Goal: Use online tool/utility

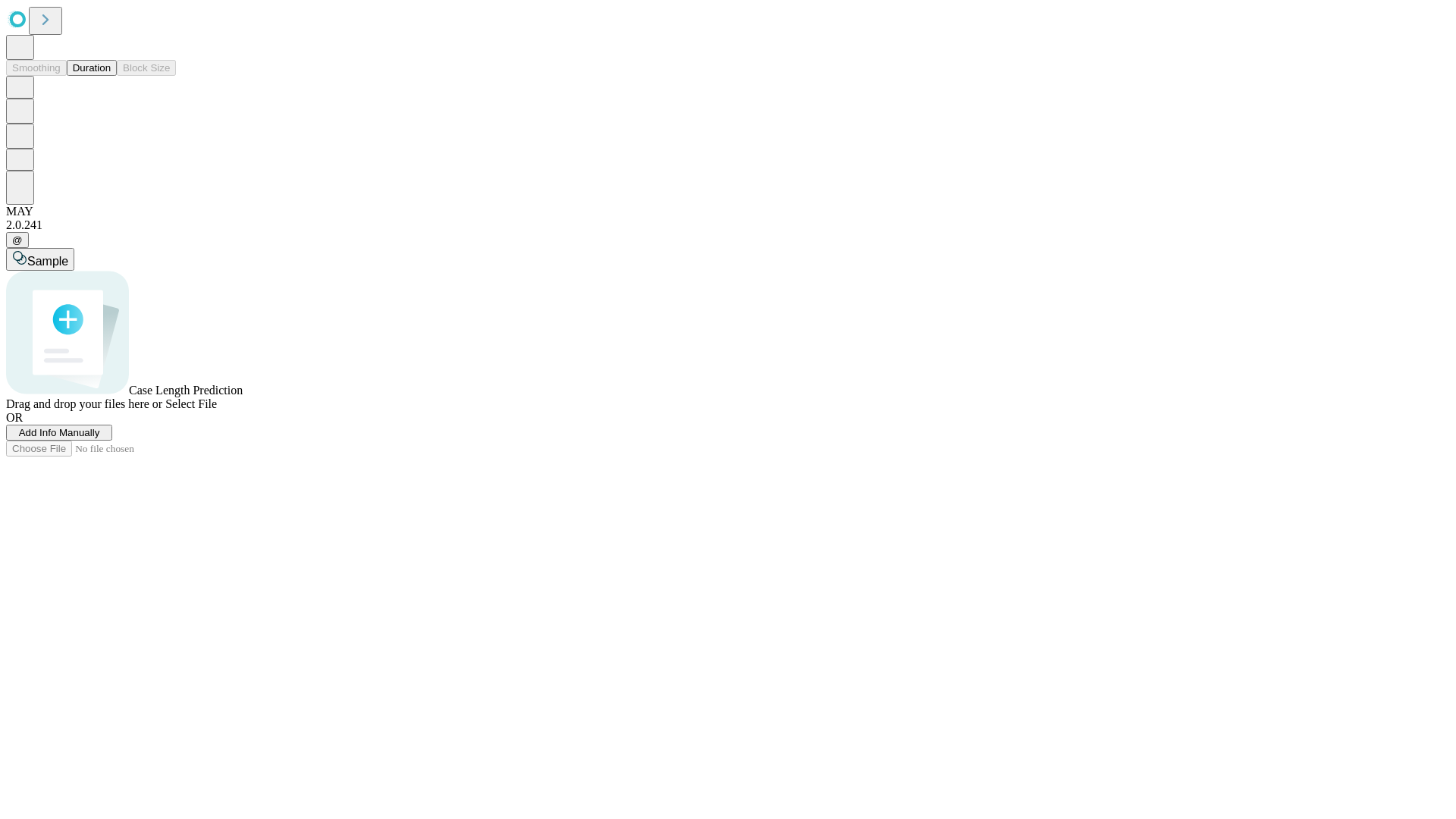
click at [111, 76] on button "Duration" at bounding box center [92, 68] width 51 height 16
click at [100, 438] on span "Add Info Manually" at bounding box center [60, 432] width 82 height 12
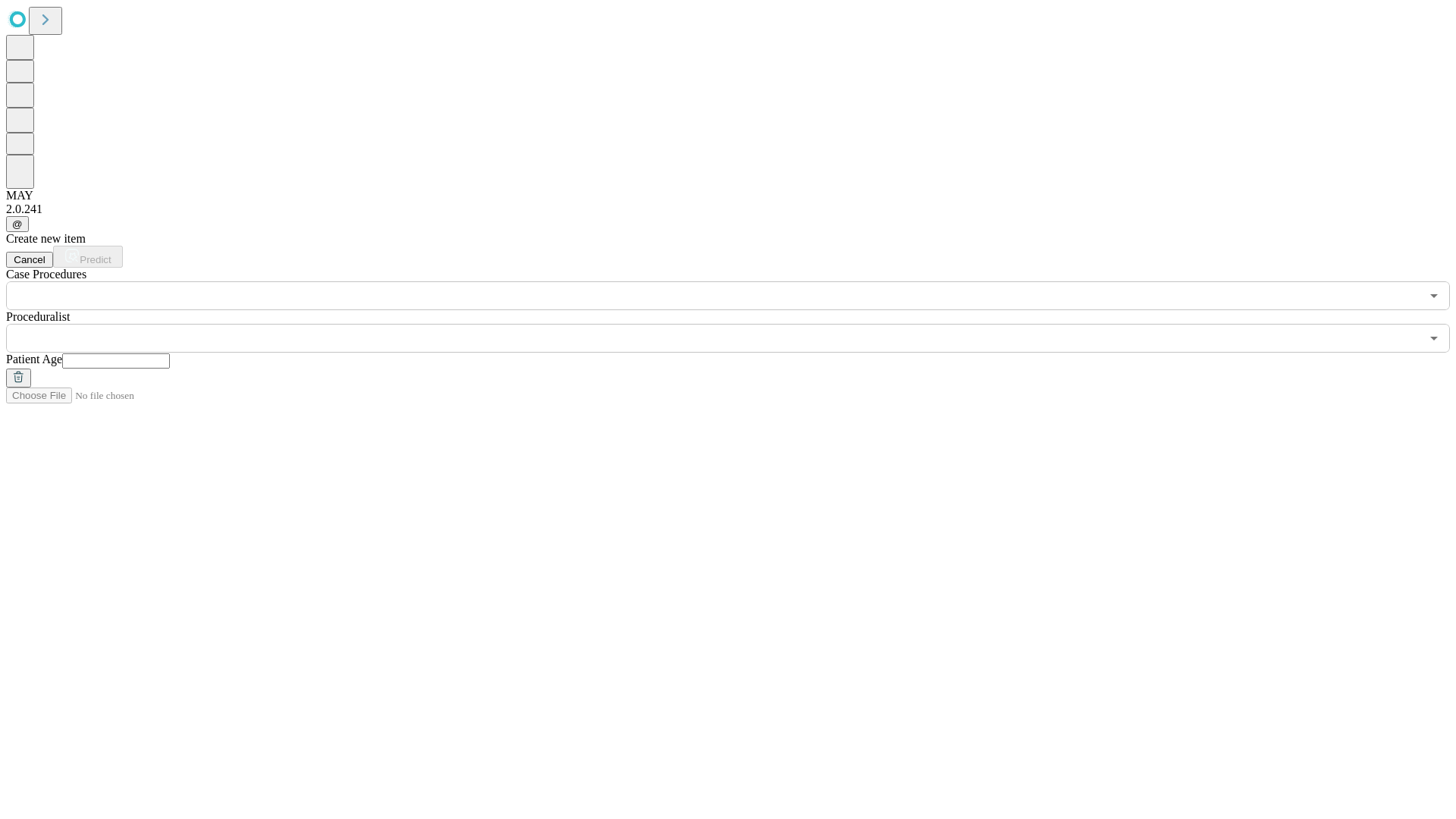
click at [170, 354] on input "text" at bounding box center [116, 361] width 108 height 16
type input "**"
click at [738, 324] on input "text" at bounding box center [713, 338] width 1414 height 29
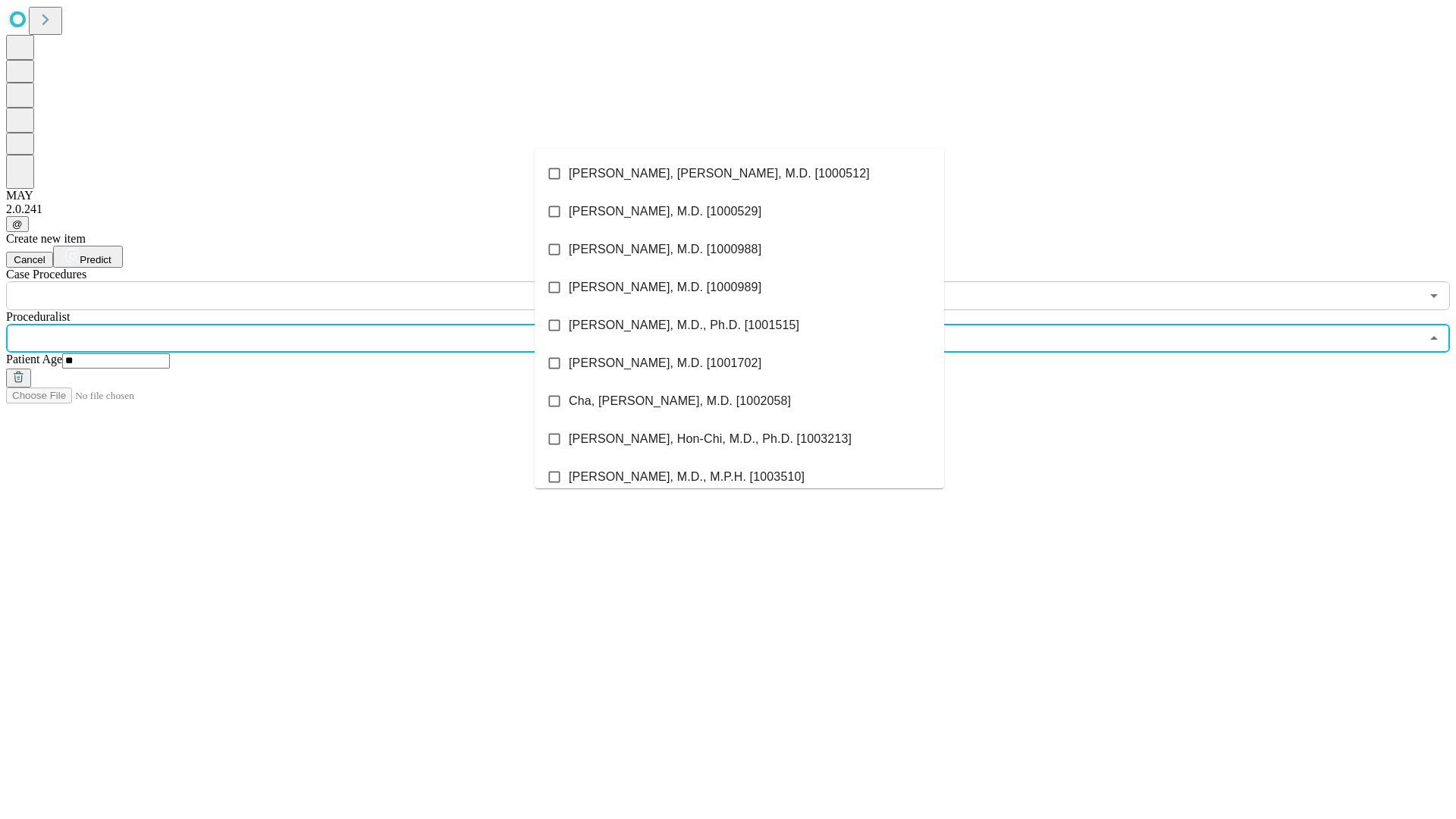
click at [739, 174] on li "[PERSON_NAME], [PERSON_NAME], M.D. [1000512]" at bounding box center [738, 173] width 409 height 38
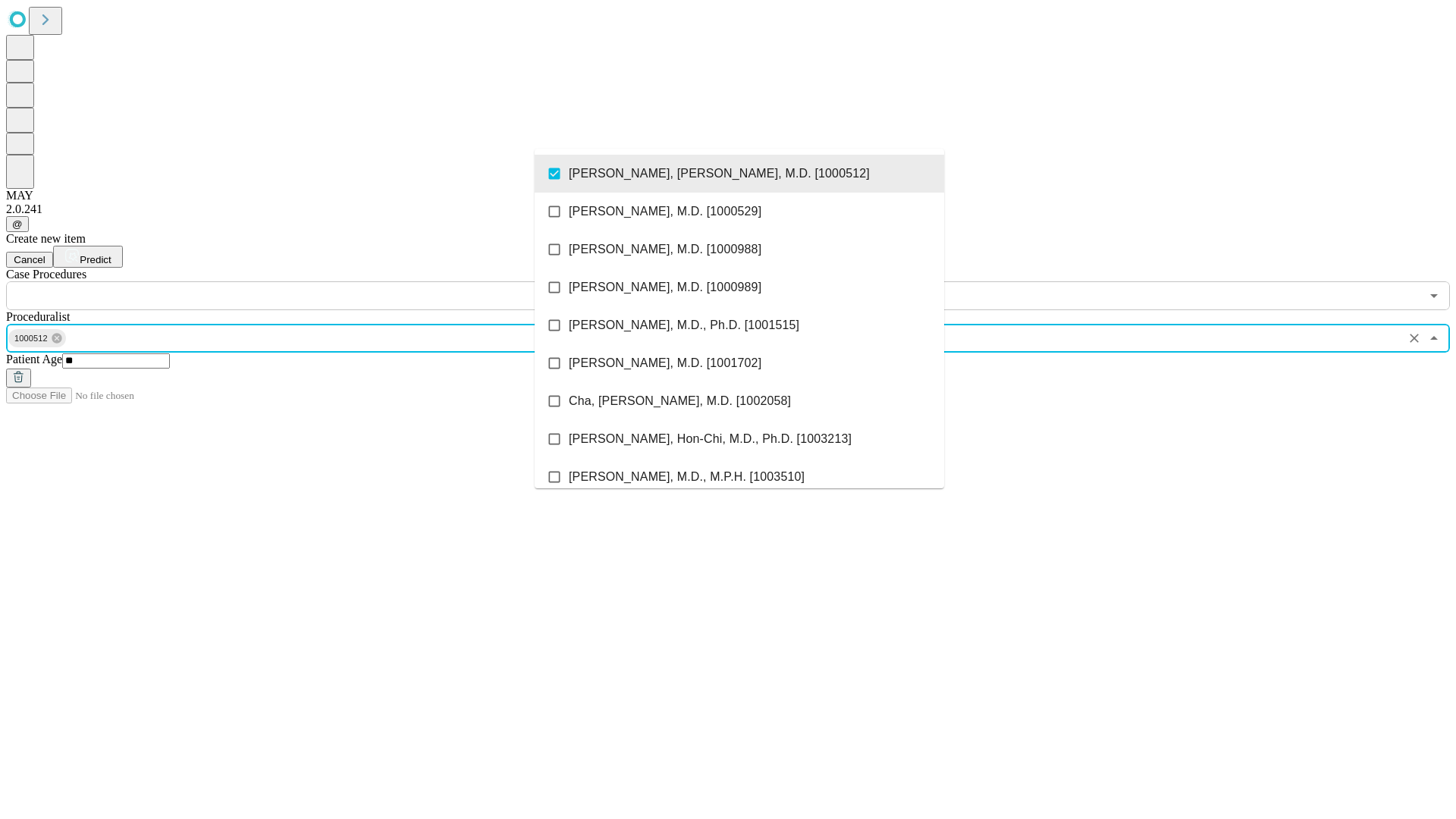
click at [319, 282] on input "text" at bounding box center [713, 296] width 1414 height 29
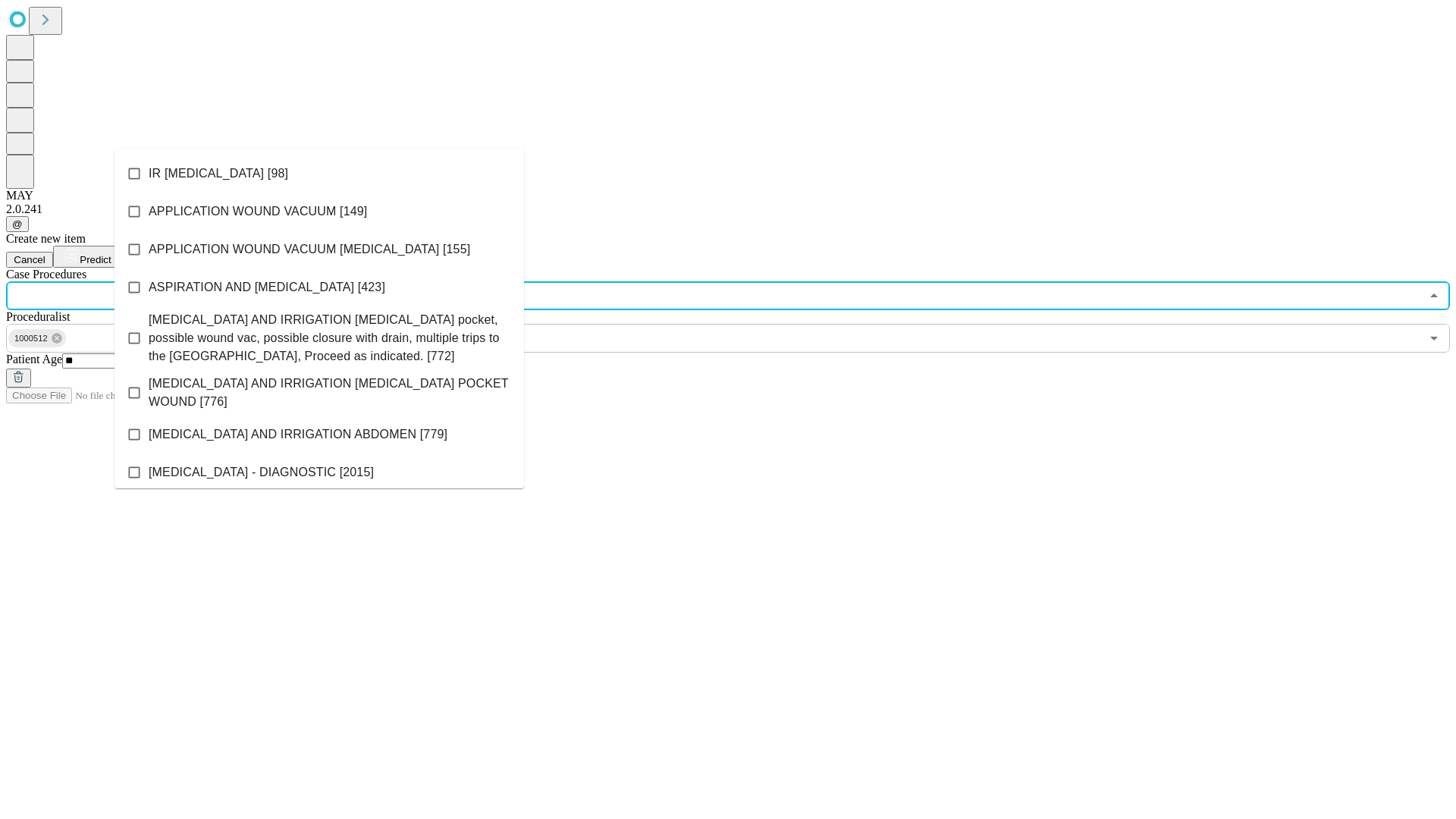
click at [320, 174] on li "IR [MEDICAL_DATA] [98]" at bounding box center [319, 173] width 409 height 38
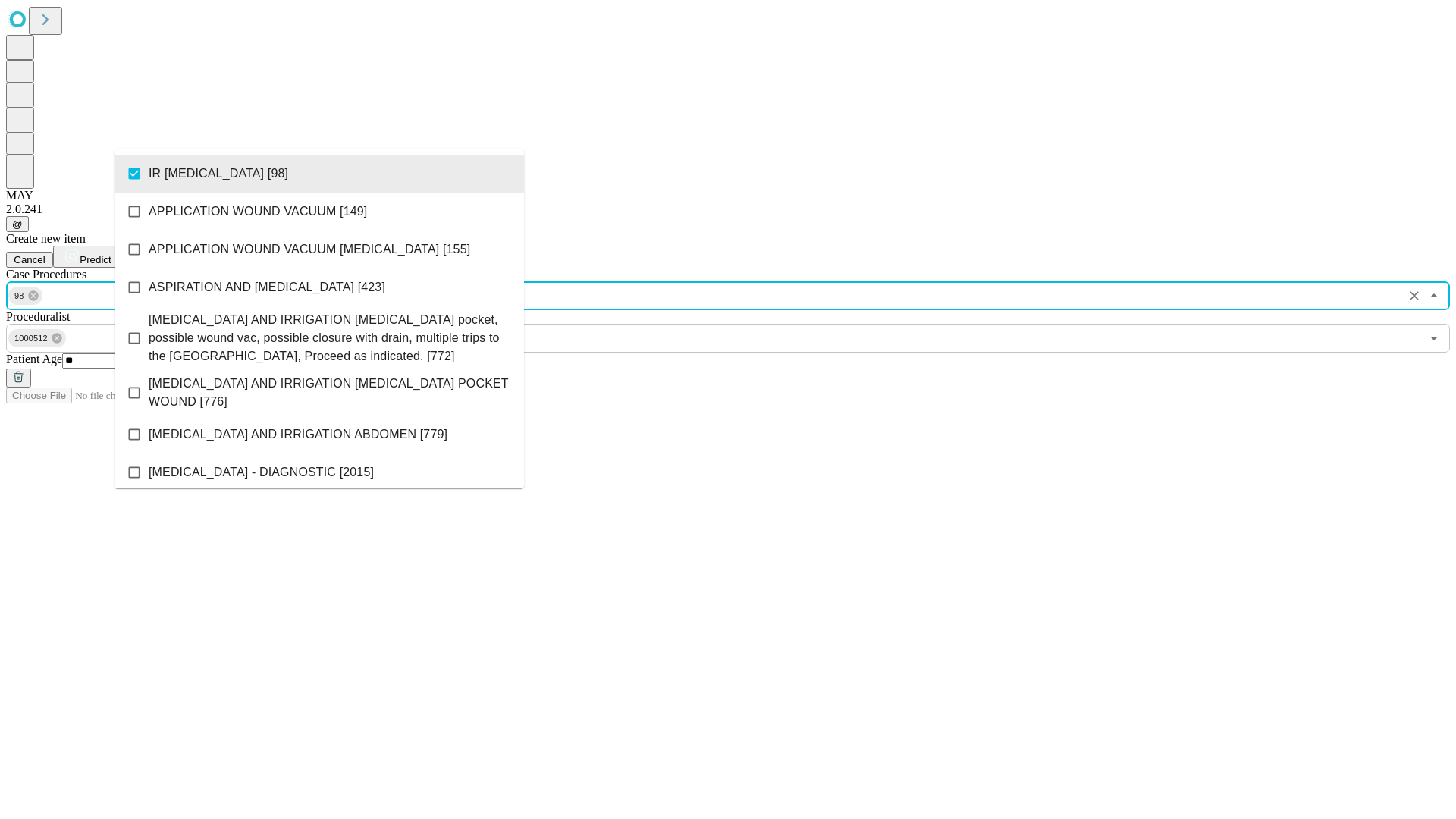
click at [111, 254] on span "Predict" at bounding box center [95, 259] width 31 height 12
